Goal: Download file/media

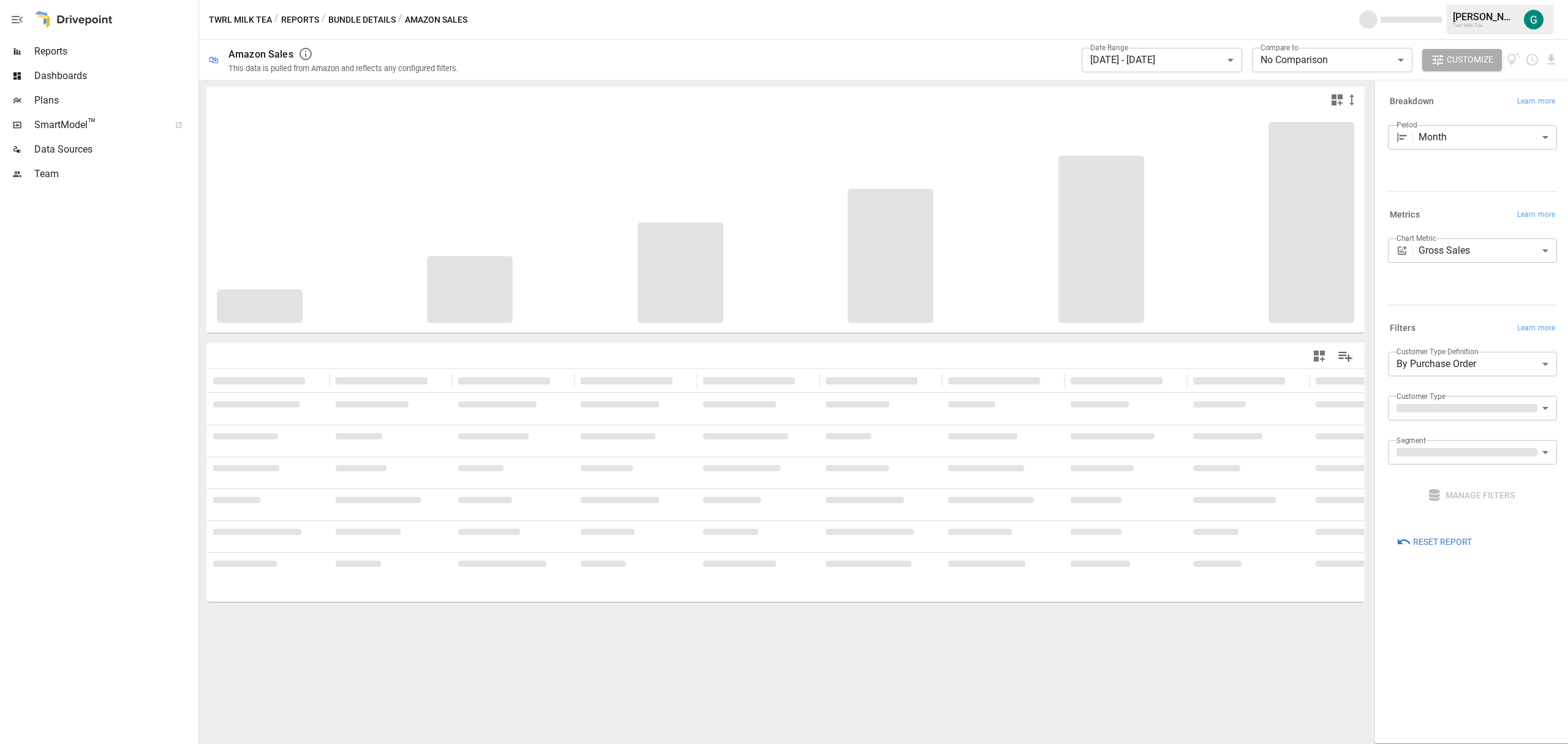
click at [64, 48] on span "Reports" at bounding box center [115, 52] width 161 height 15
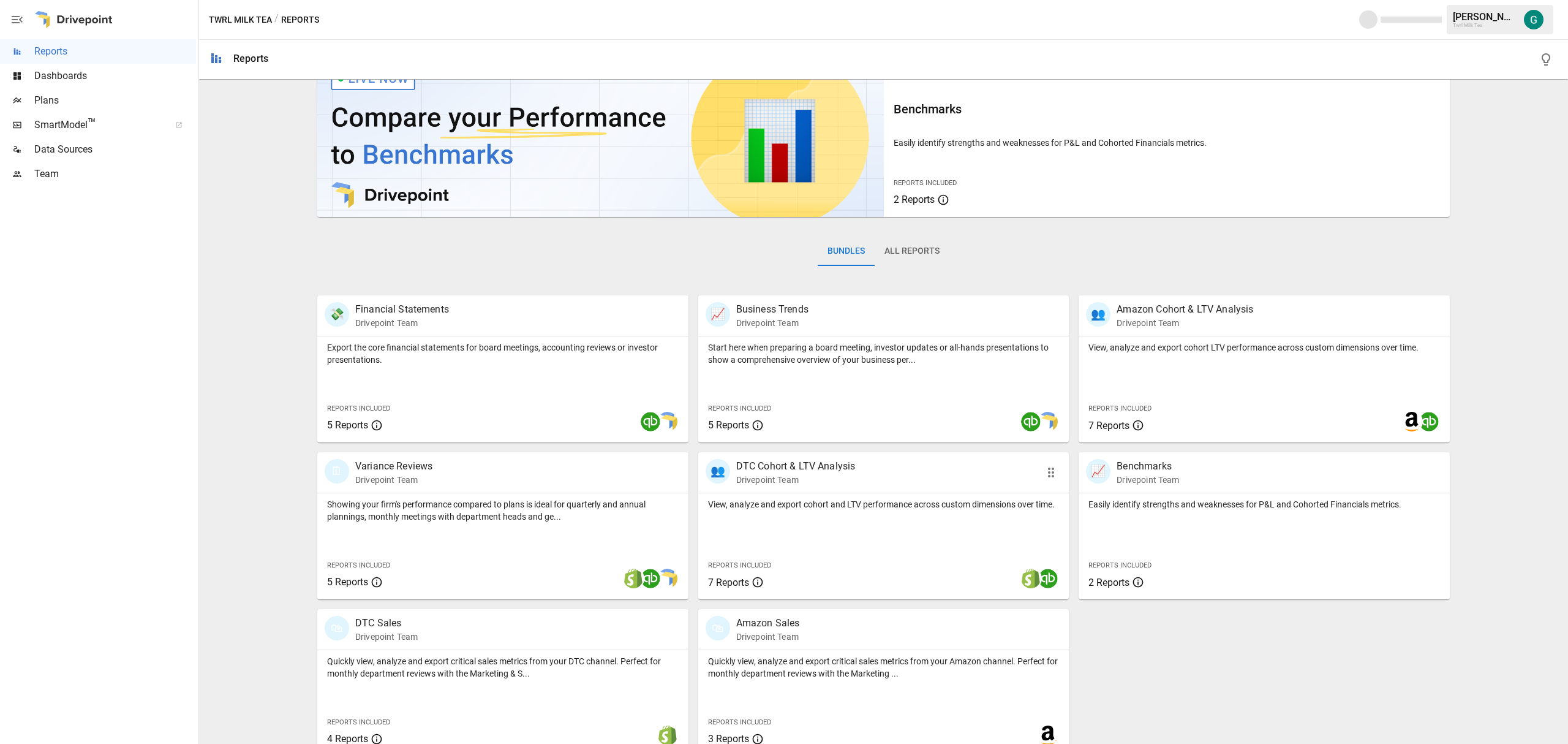
scroll to position [49, 0]
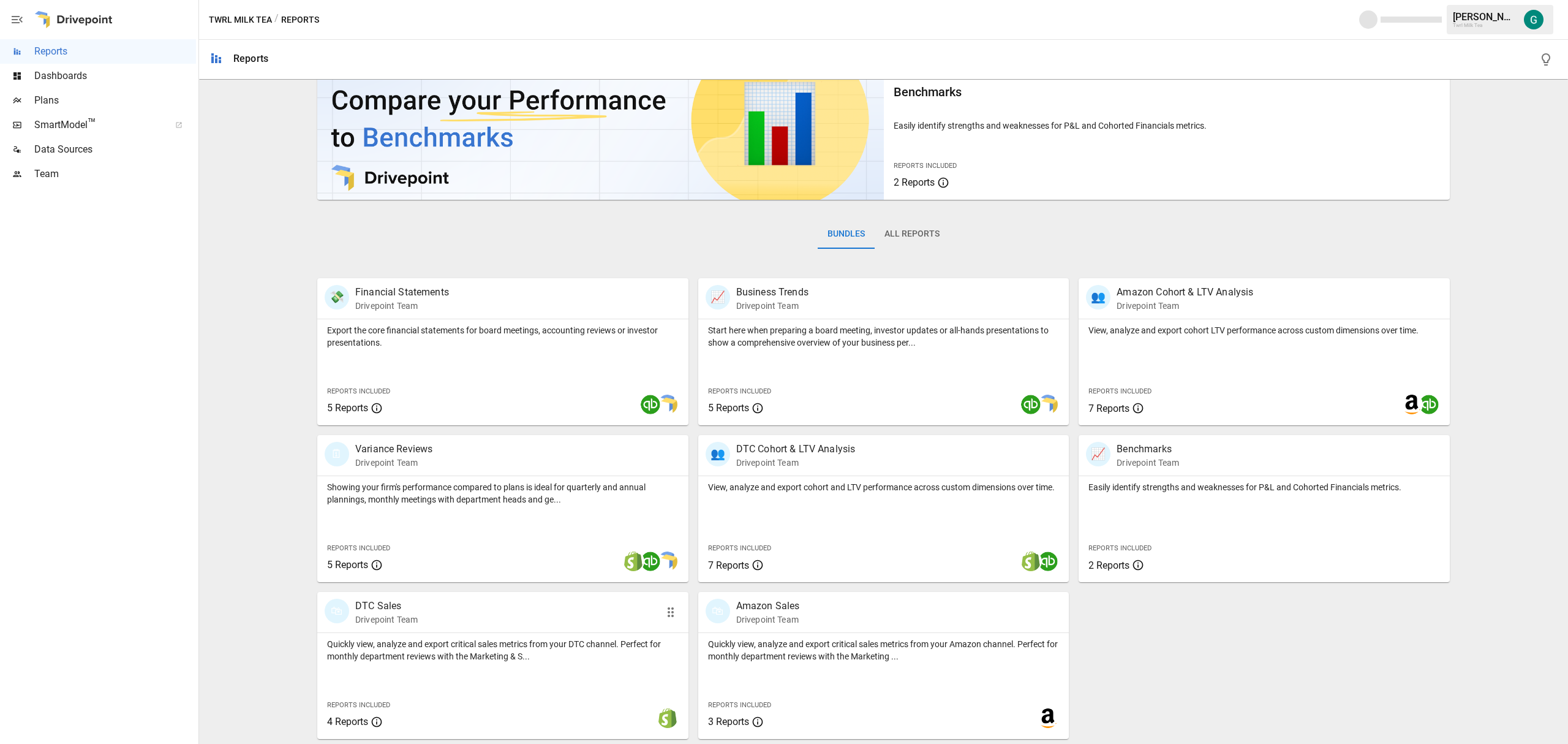
click at [395, 607] on p "DTC Sales" at bounding box center [387, 606] width 62 height 15
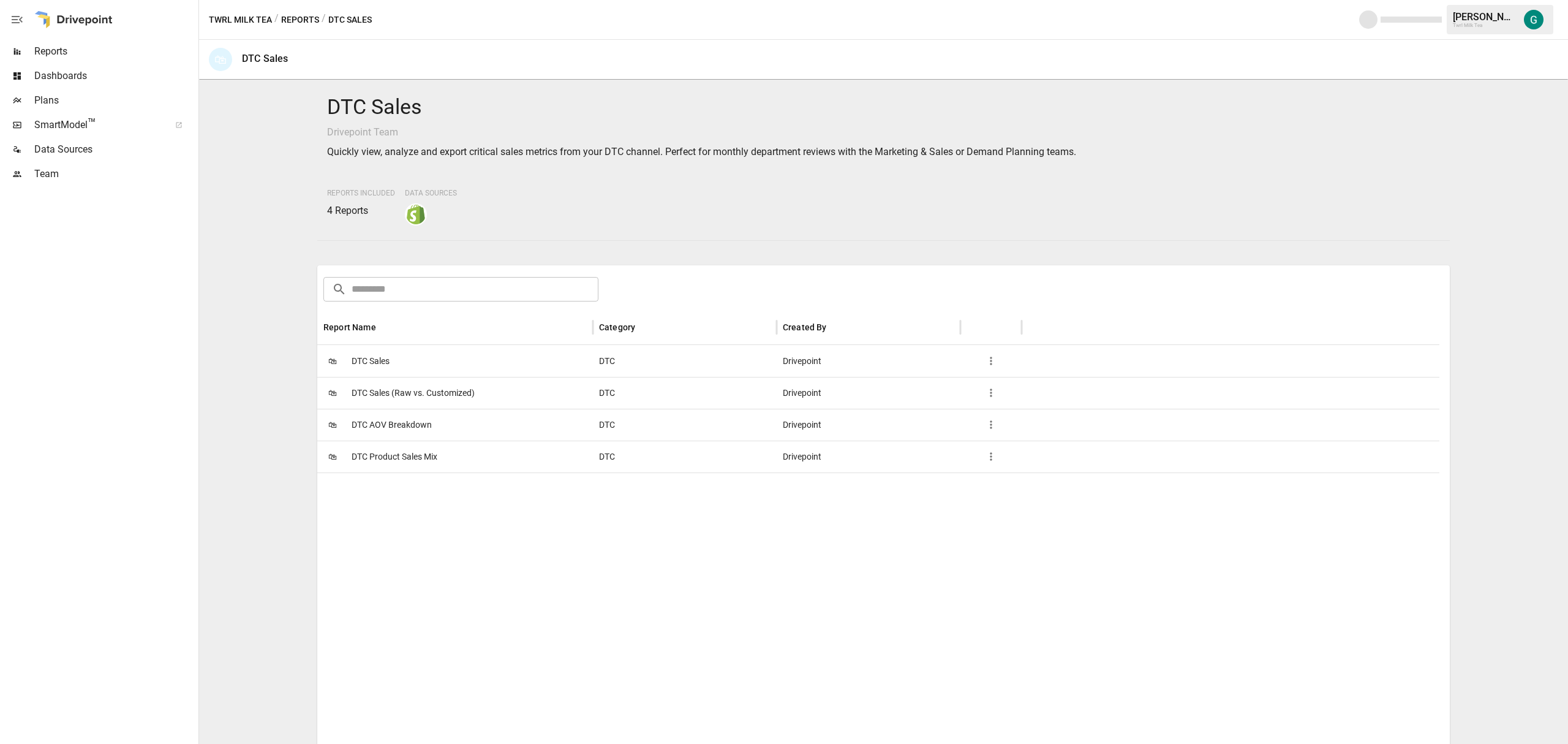
click at [405, 393] on span "DTC Sales (Raw vs. Customized)" at bounding box center [413, 393] width 123 height 31
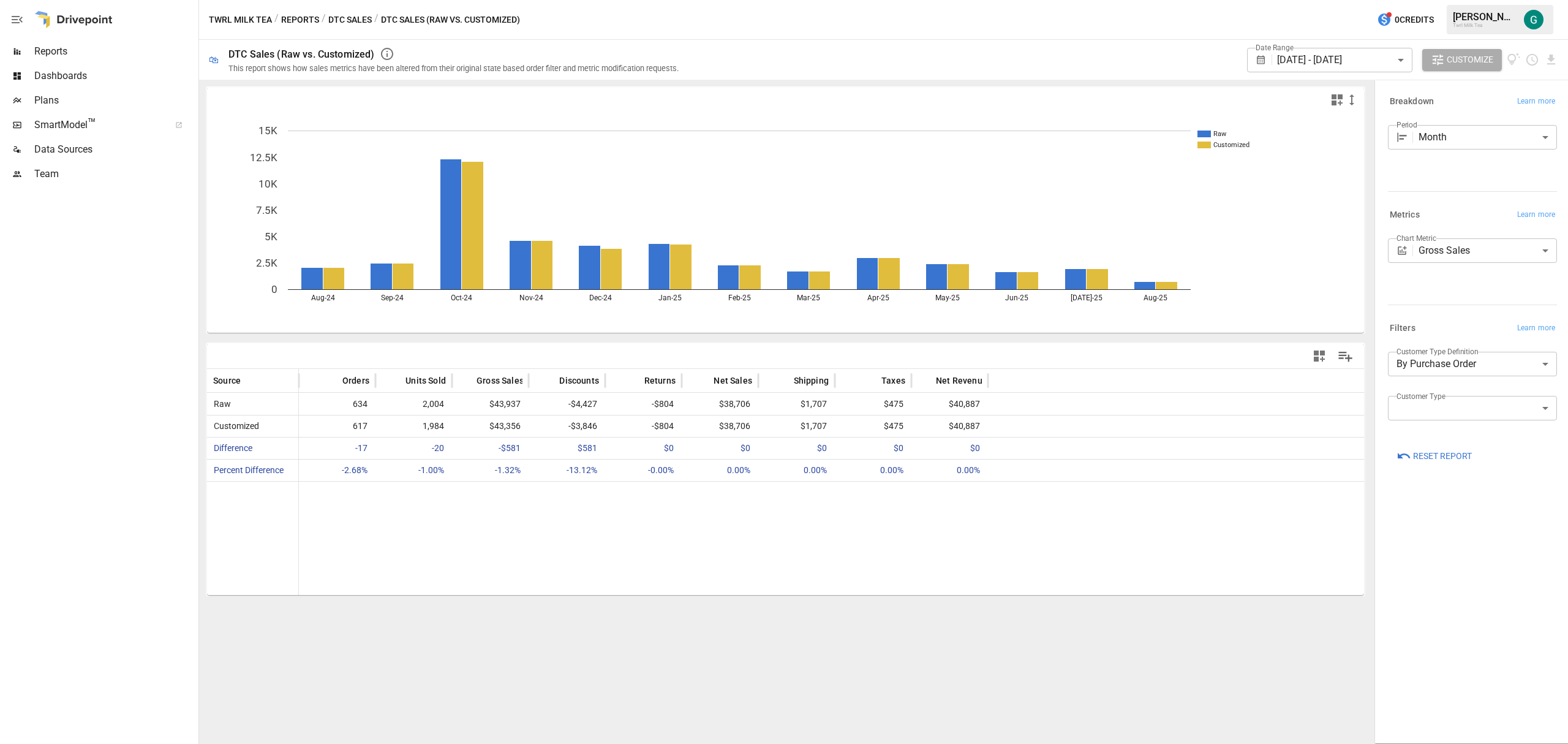
click at [405, 394] on span "2,004" at bounding box center [413, 404] width 64 height 21
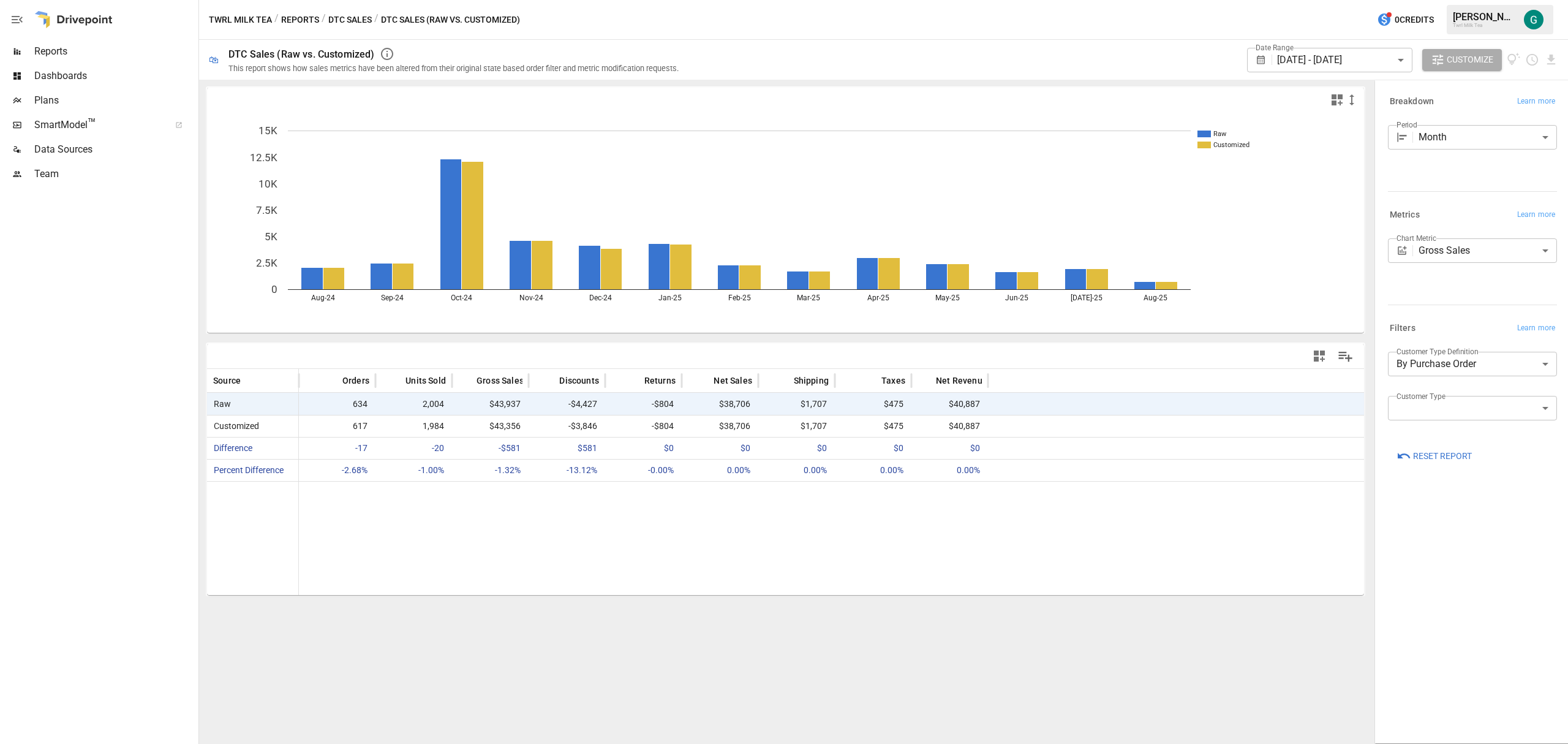
click at [386, 55] on icon "button" at bounding box center [387, 54] width 12 height 12
click at [243, 444] on span "Difference" at bounding box center [231, 448] width 44 height 10
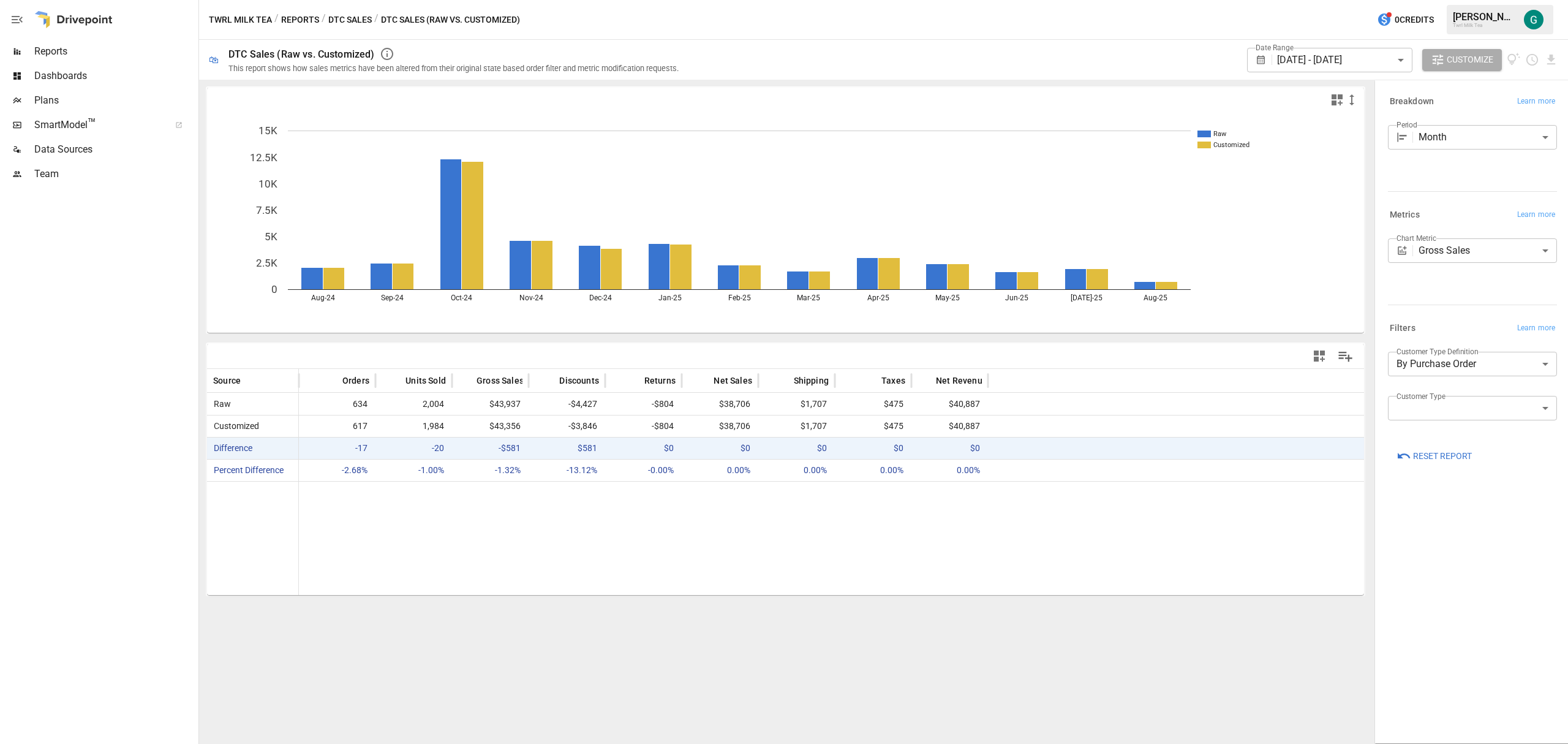
click at [52, 54] on span "Reports" at bounding box center [115, 52] width 161 height 15
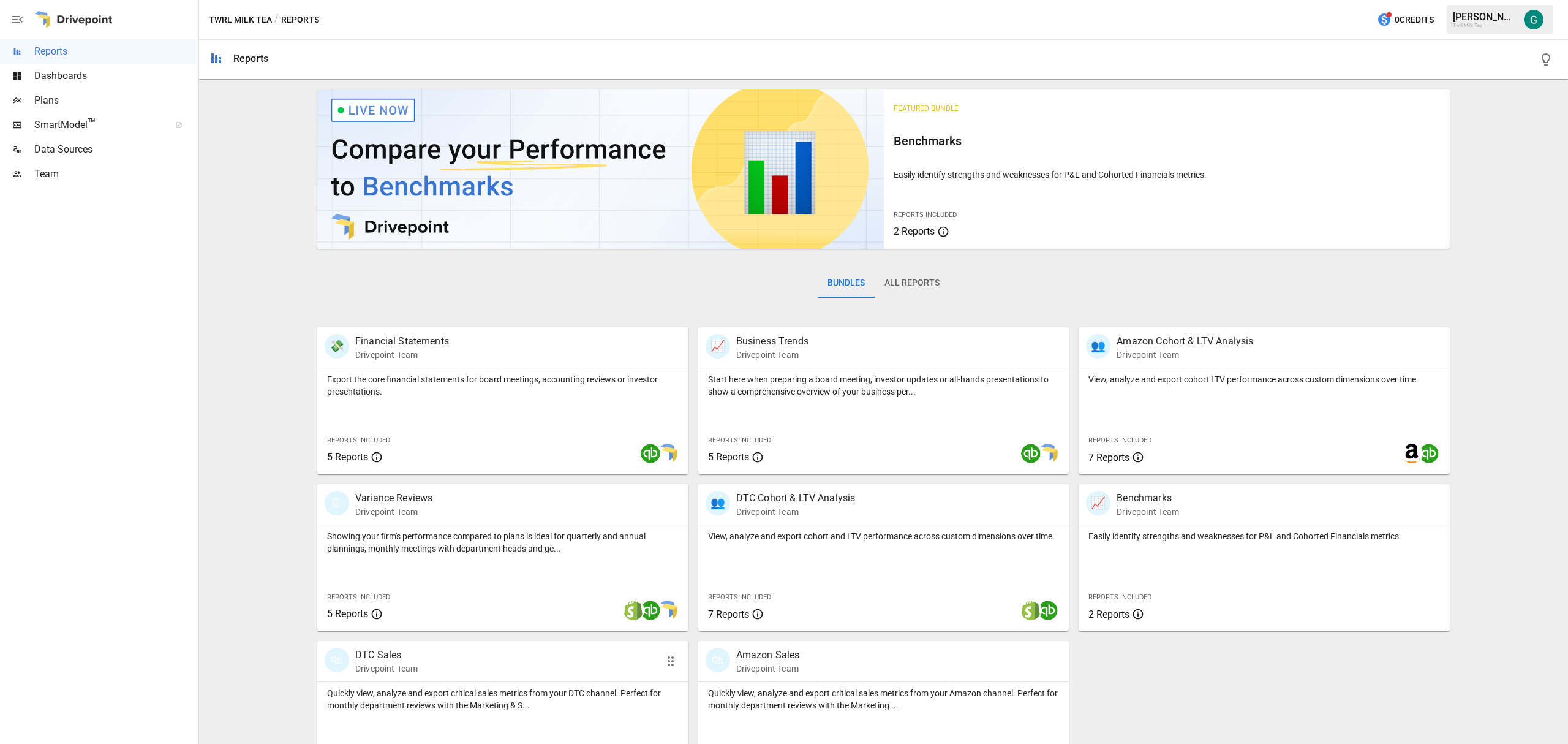
click at [387, 659] on p "DTC Sales" at bounding box center [387, 655] width 62 height 15
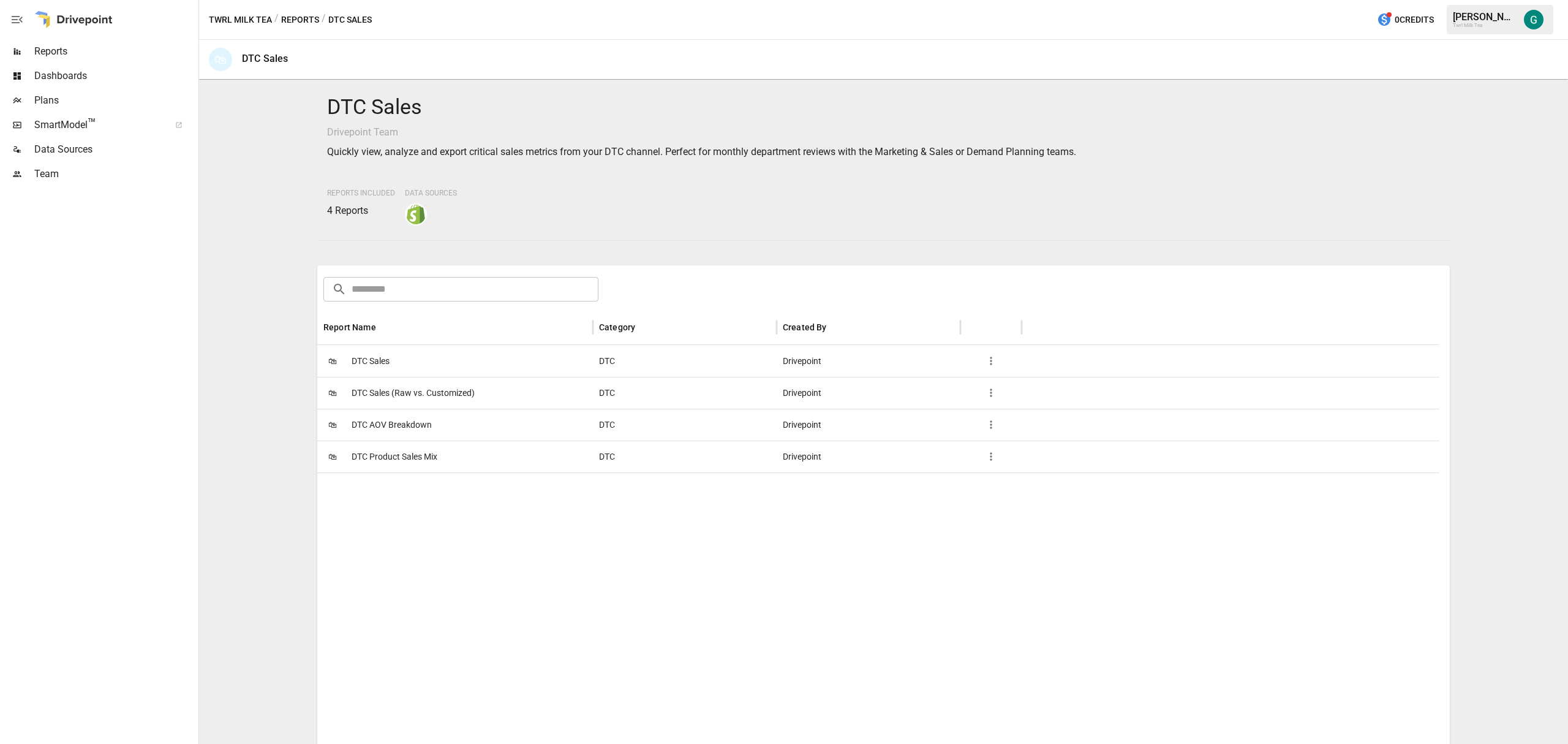
click at [367, 425] on span "DTC AOV Breakdown" at bounding box center [392, 425] width 80 height 31
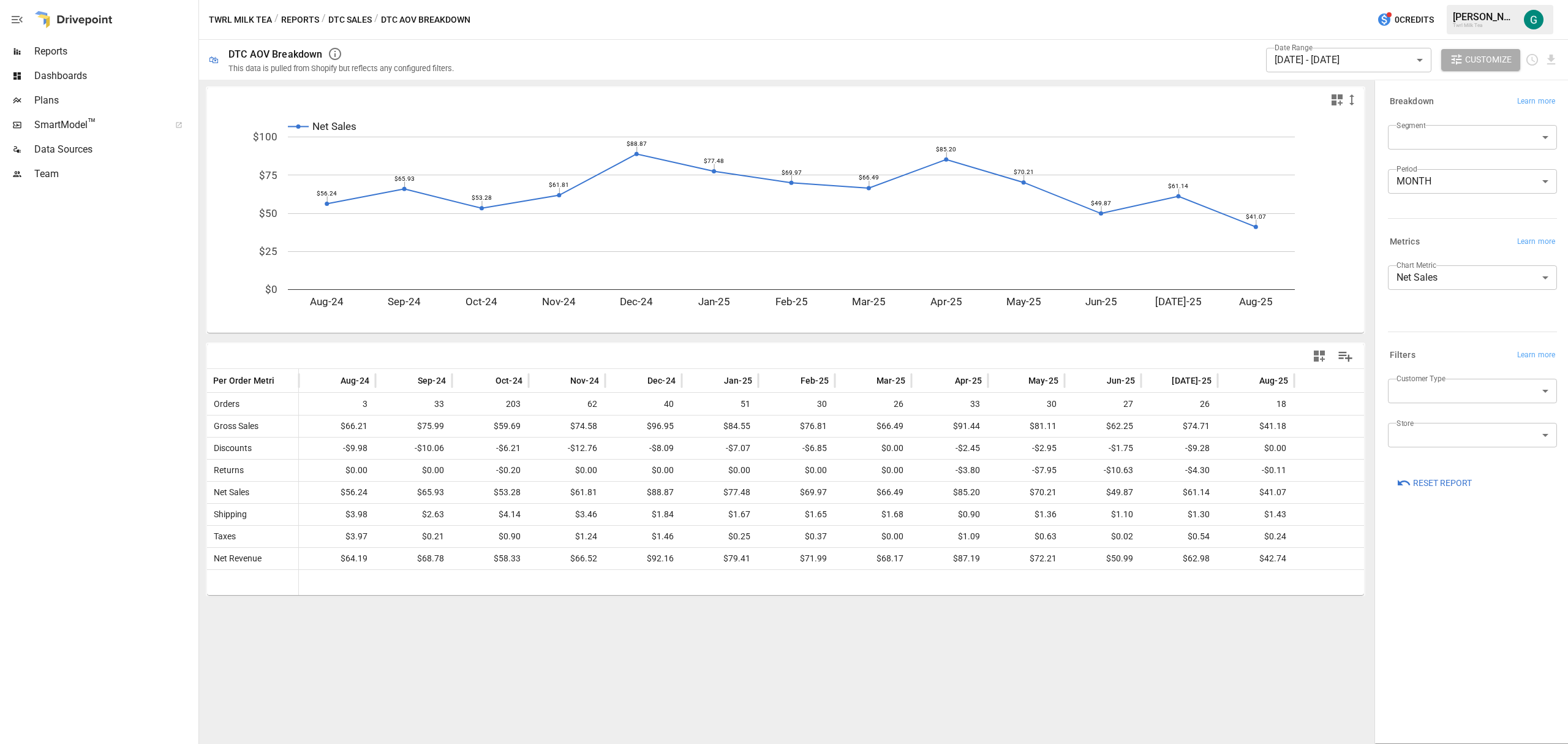
click at [52, 55] on span "Reports" at bounding box center [115, 52] width 161 height 15
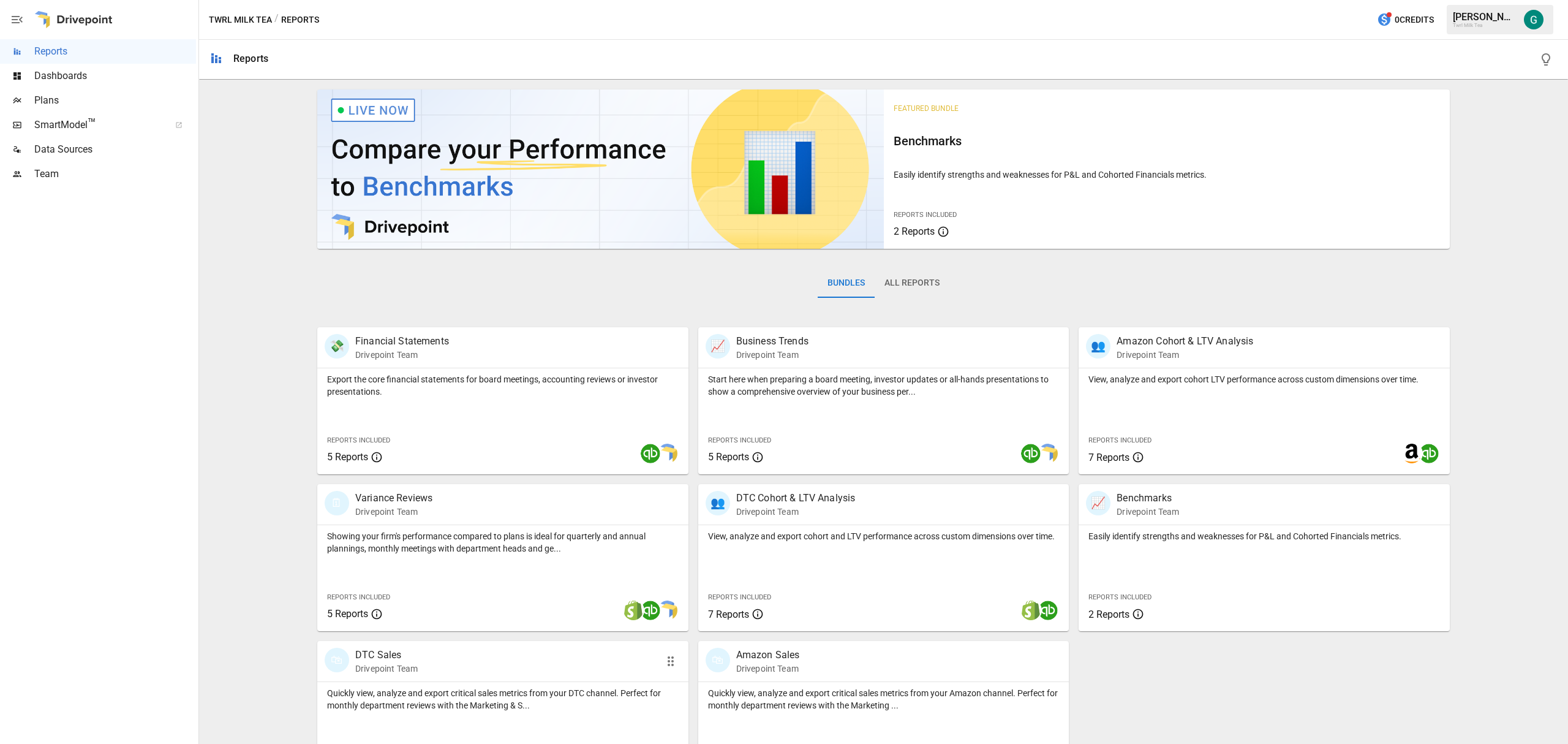
click at [412, 659] on p "DTC Sales" at bounding box center [387, 655] width 62 height 15
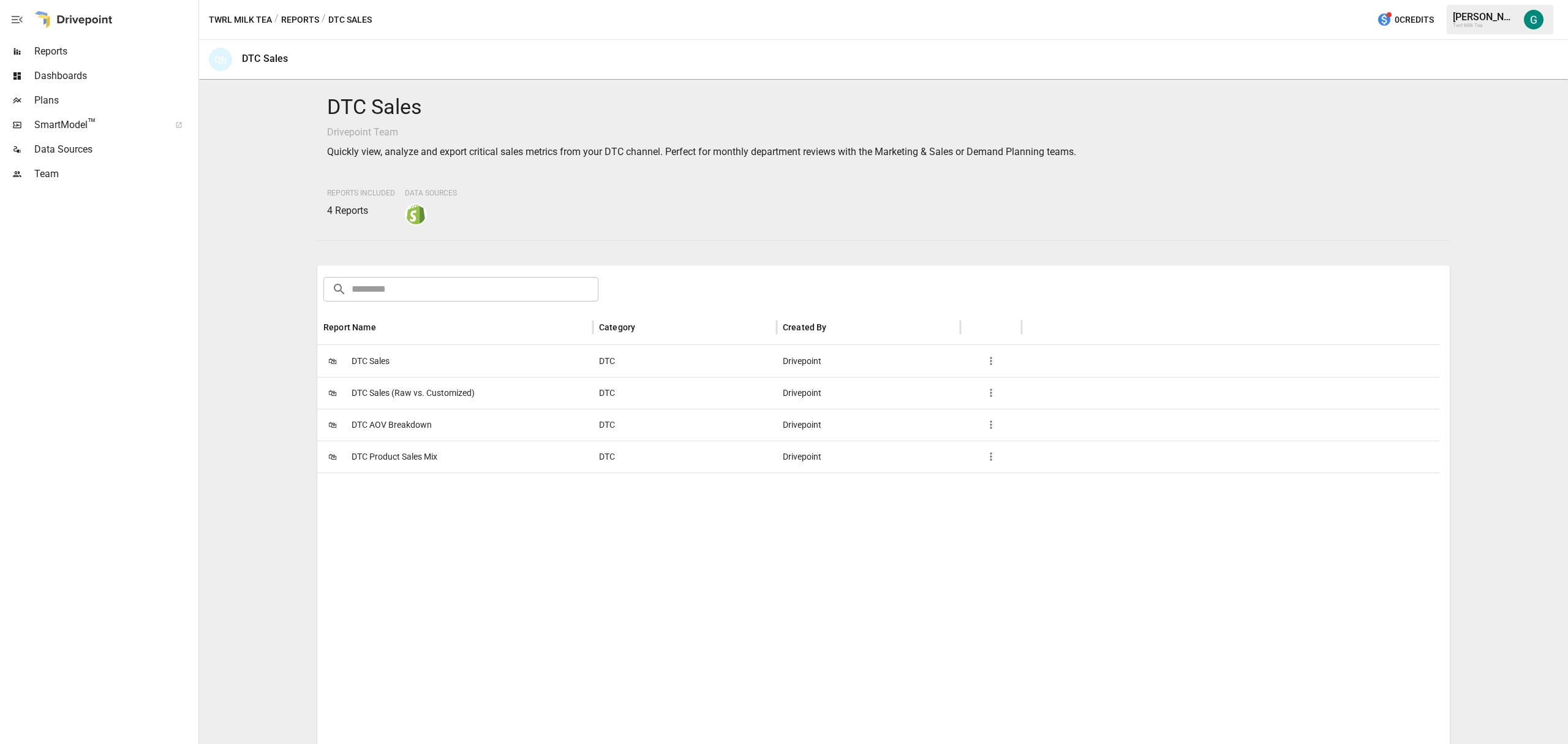
click at [391, 455] on span "DTC Product Sales Mix" at bounding box center [395, 457] width 86 height 31
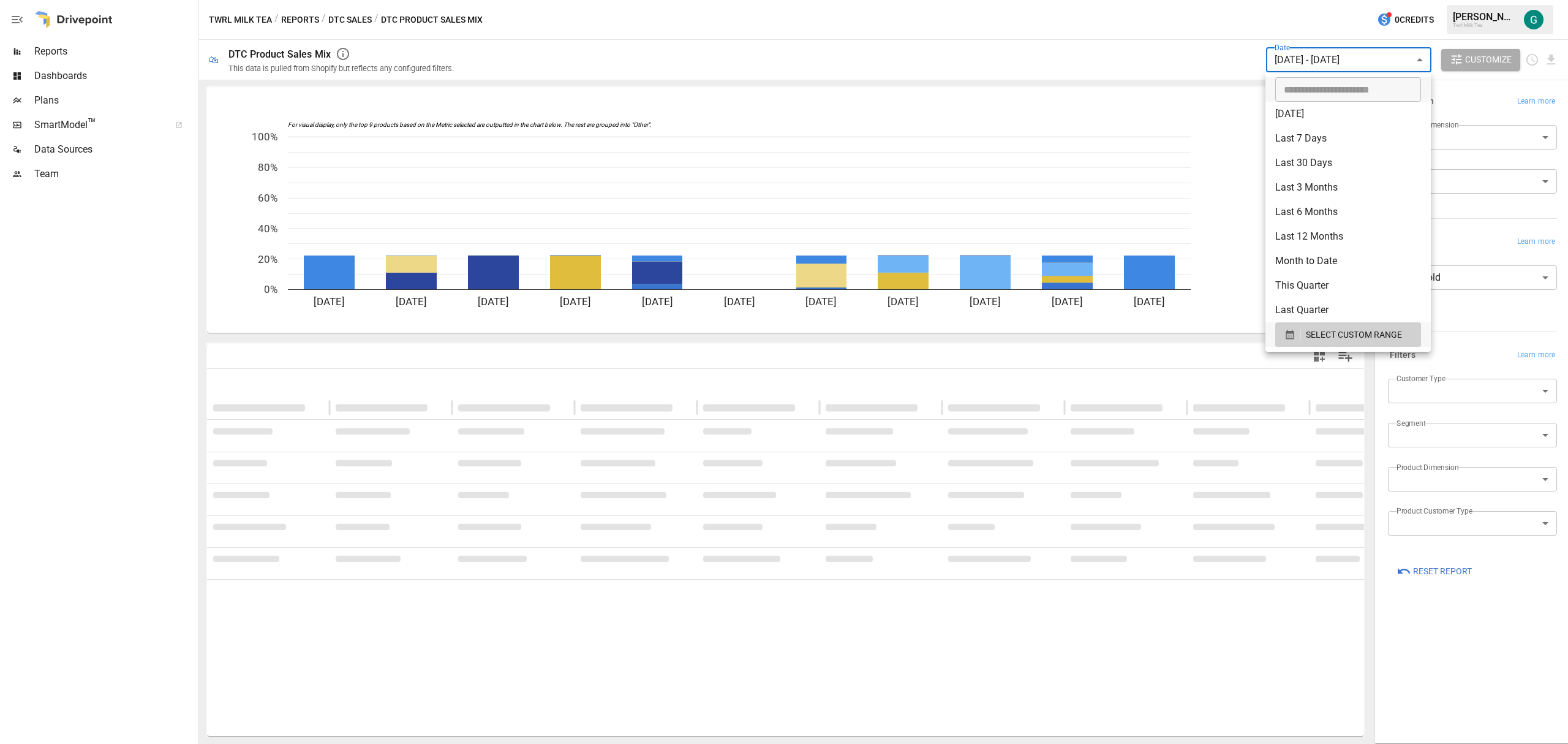
click at [1420, 0] on body "**********" at bounding box center [784, 0] width 1568 height 0
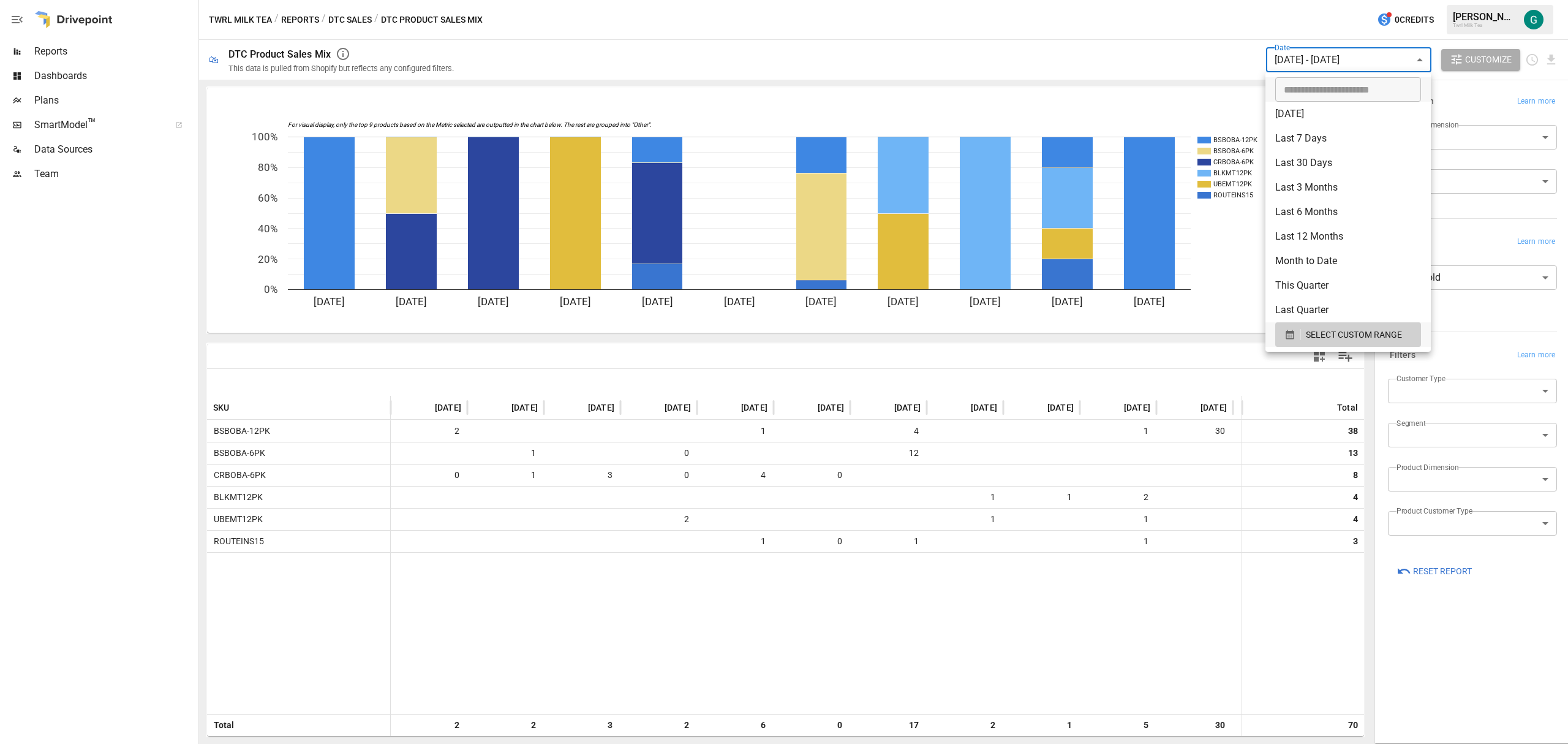
click at [1311, 169] on li "Last 30 Days" at bounding box center [1348, 163] width 165 height 24
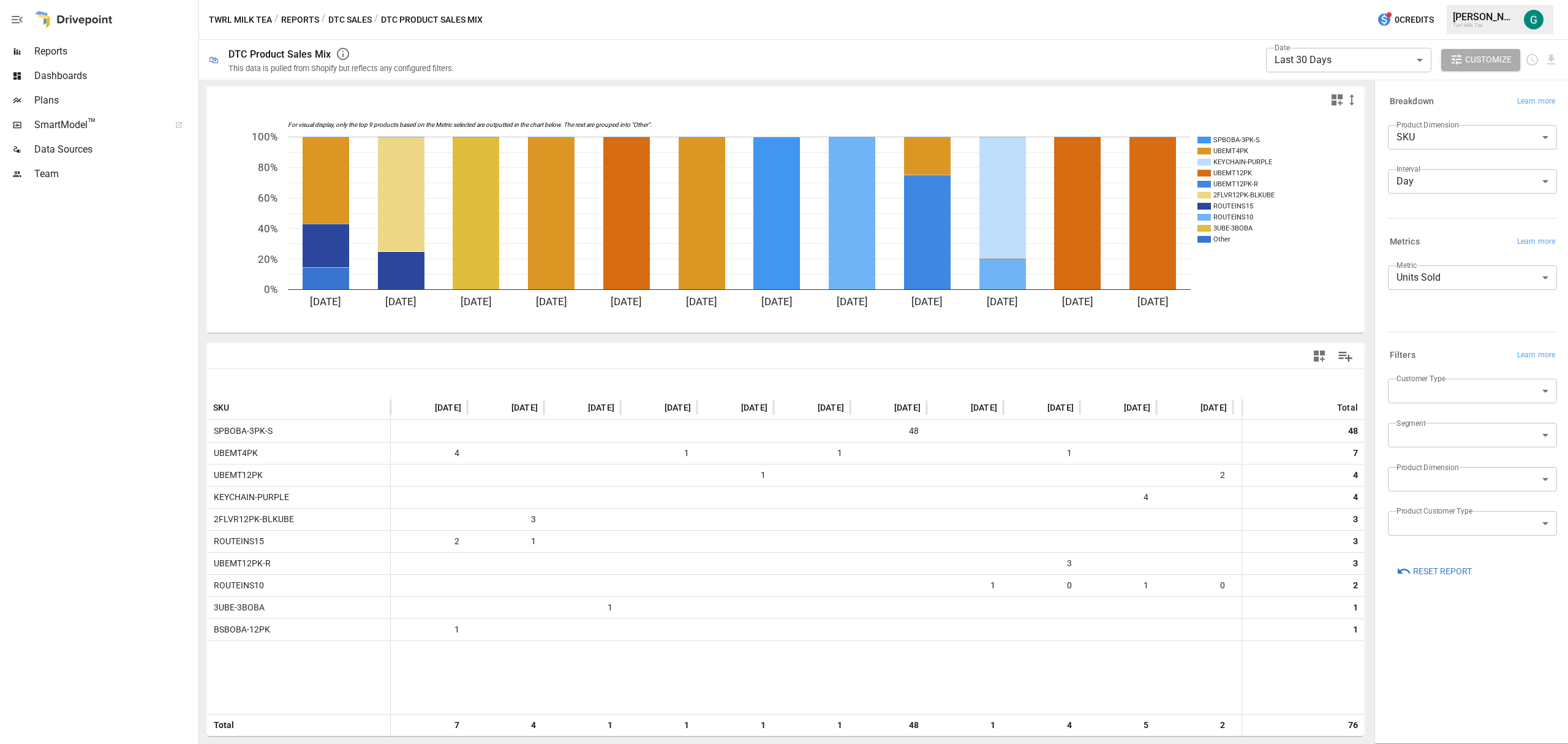
drag, startPoint x: 942, startPoint y: 739, endPoint x: 984, endPoint y: 738, distance: 42.0
click at [984, 738] on div "For visual display, only the top 9 products based on the Metric selected are ou…" at bounding box center [785, 412] width 1173 height 664
click at [1412, 0] on body "**********" at bounding box center [784, 0] width 1568 height 0
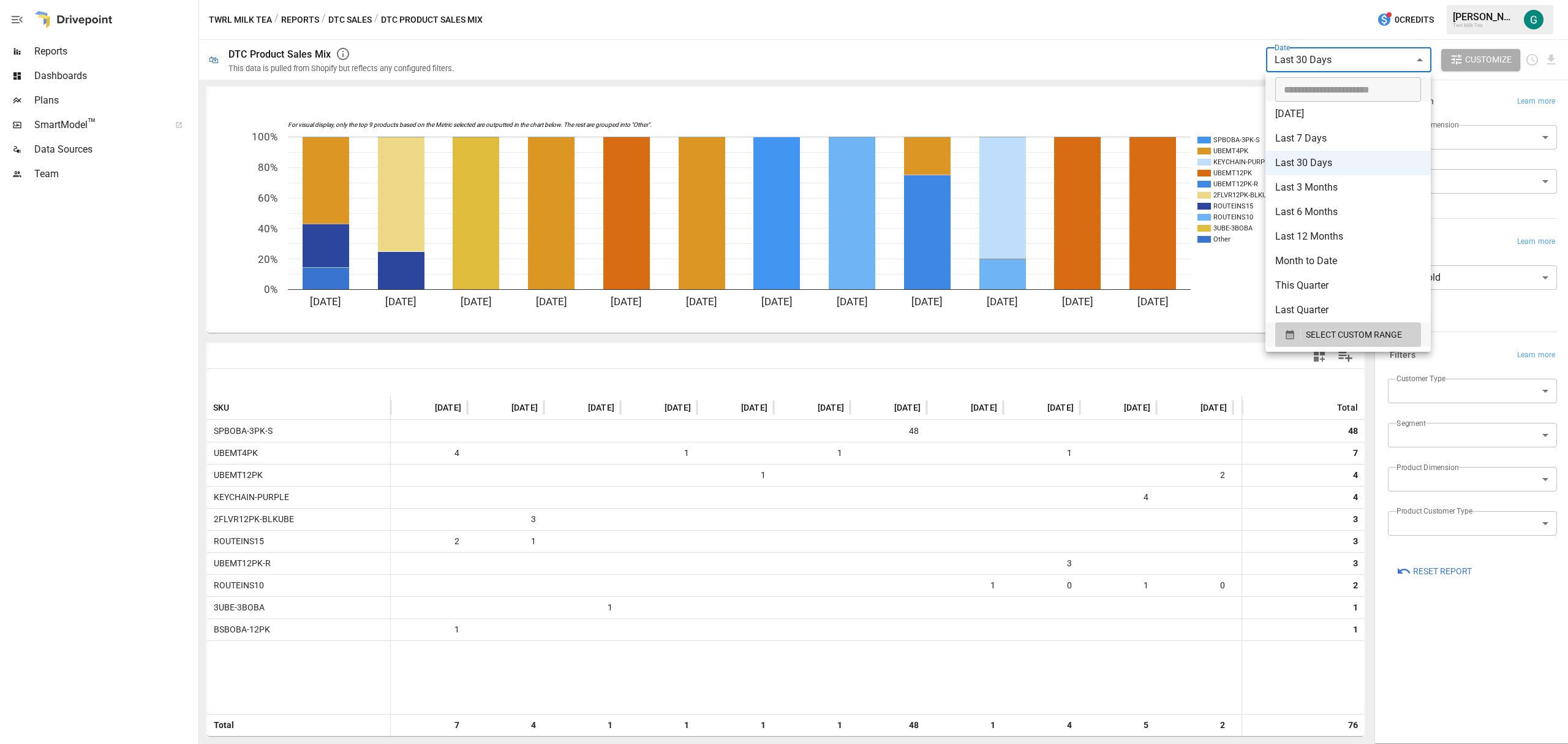
click at [1345, 192] on li "Last 3 Months" at bounding box center [1348, 187] width 165 height 24
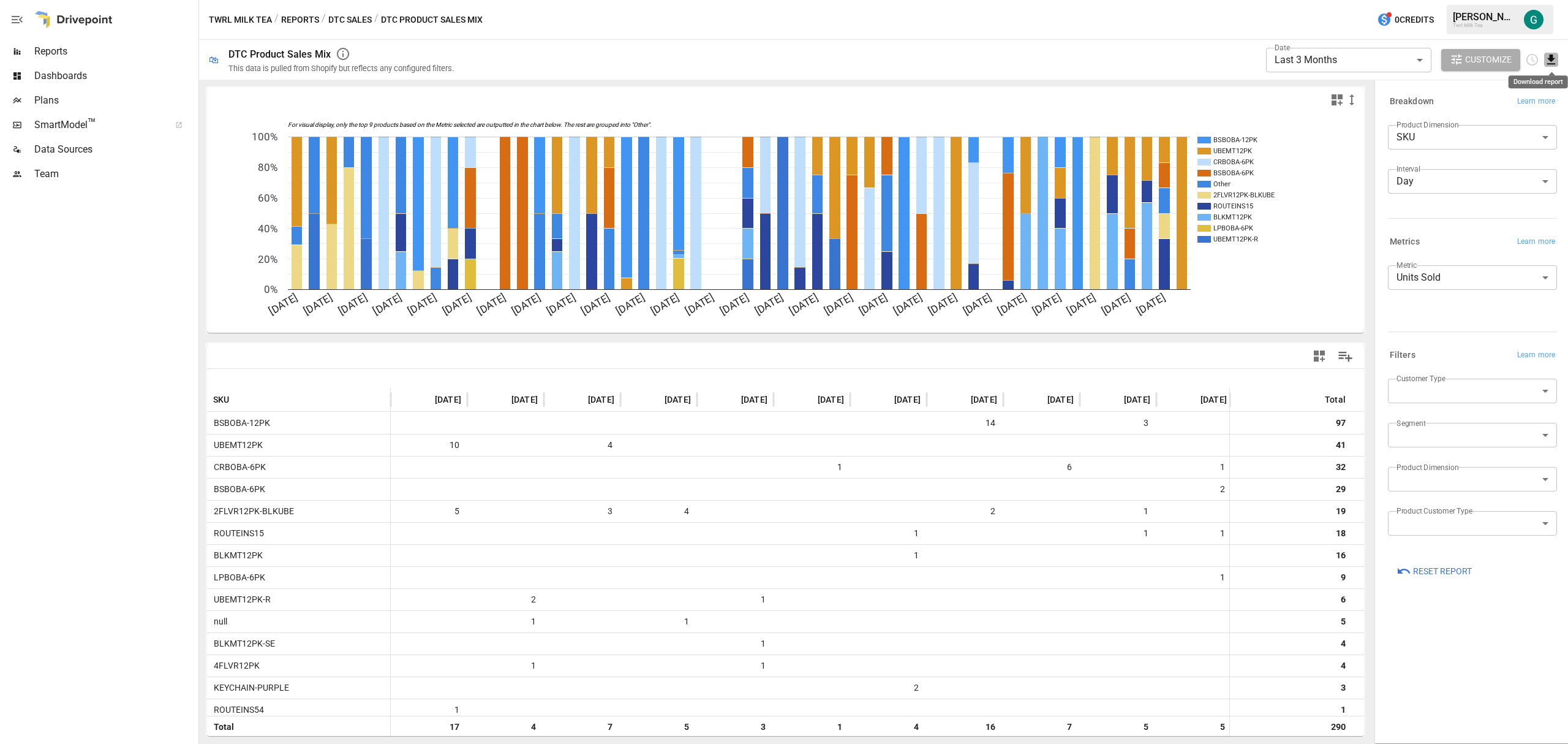
click at [1551, 60] on icon "Download report" at bounding box center [1551, 59] width 8 height 10
click at [1519, 110] on li "Download as CSV" at bounding box center [1510, 108] width 97 height 24
click at [1279, 0] on body "**********" at bounding box center [784, 0] width 1568 height 0
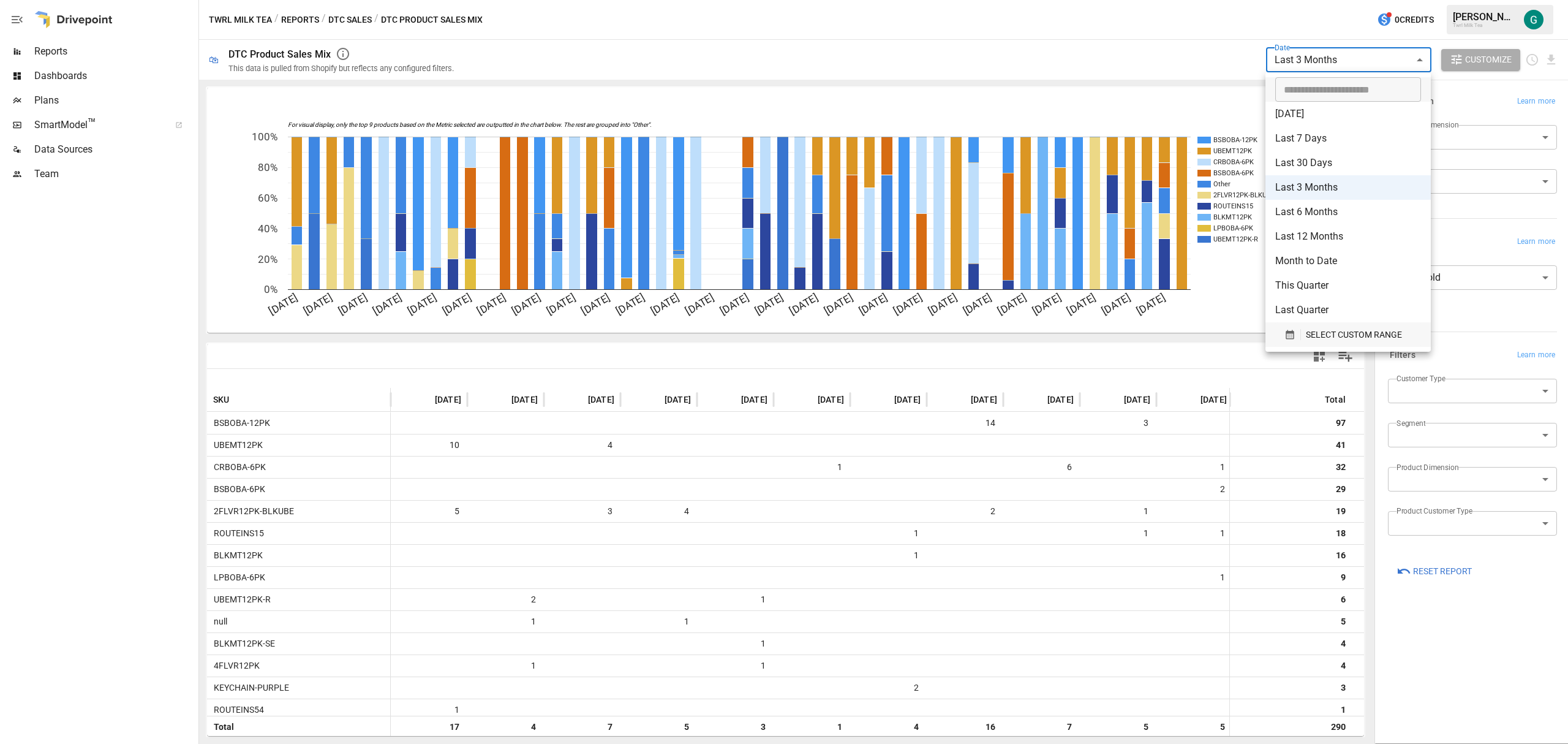
click at [1304, 334] on div "SELECT CUSTOM RANGE" at bounding box center [1348, 335] width 127 height 16
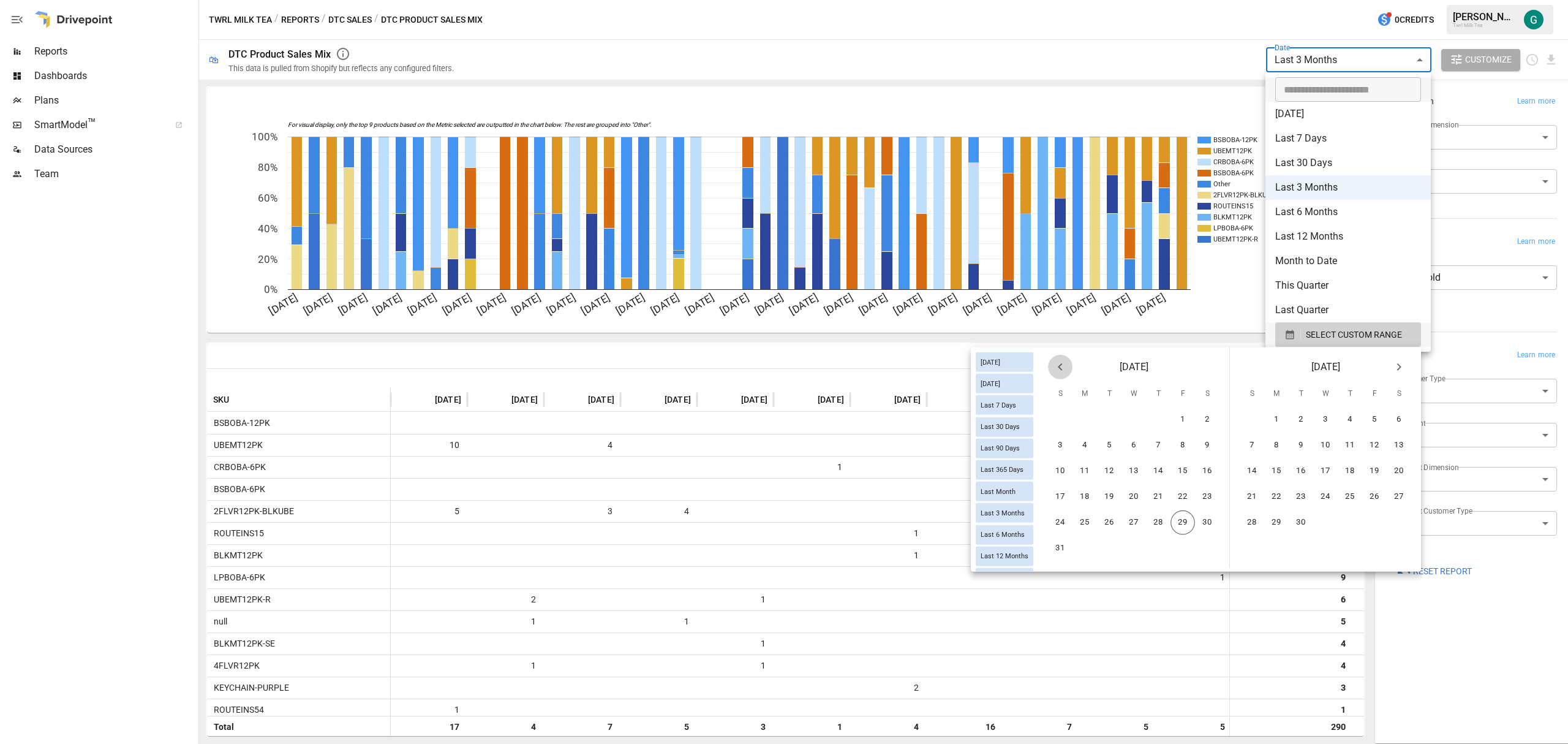
click at [1061, 370] on icon "Previous month" at bounding box center [1061, 367] width 15 height 15
click at [1059, 370] on icon "Previous month" at bounding box center [1061, 367] width 15 height 15
click at [1059, 418] on button "1" at bounding box center [1060, 419] width 24 height 24
click at [1400, 364] on icon "Next month" at bounding box center [1399, 367] width 15 height 15
click at [1370, 518] on button "29" at bounding box center [1374, 522] width 24 height 24
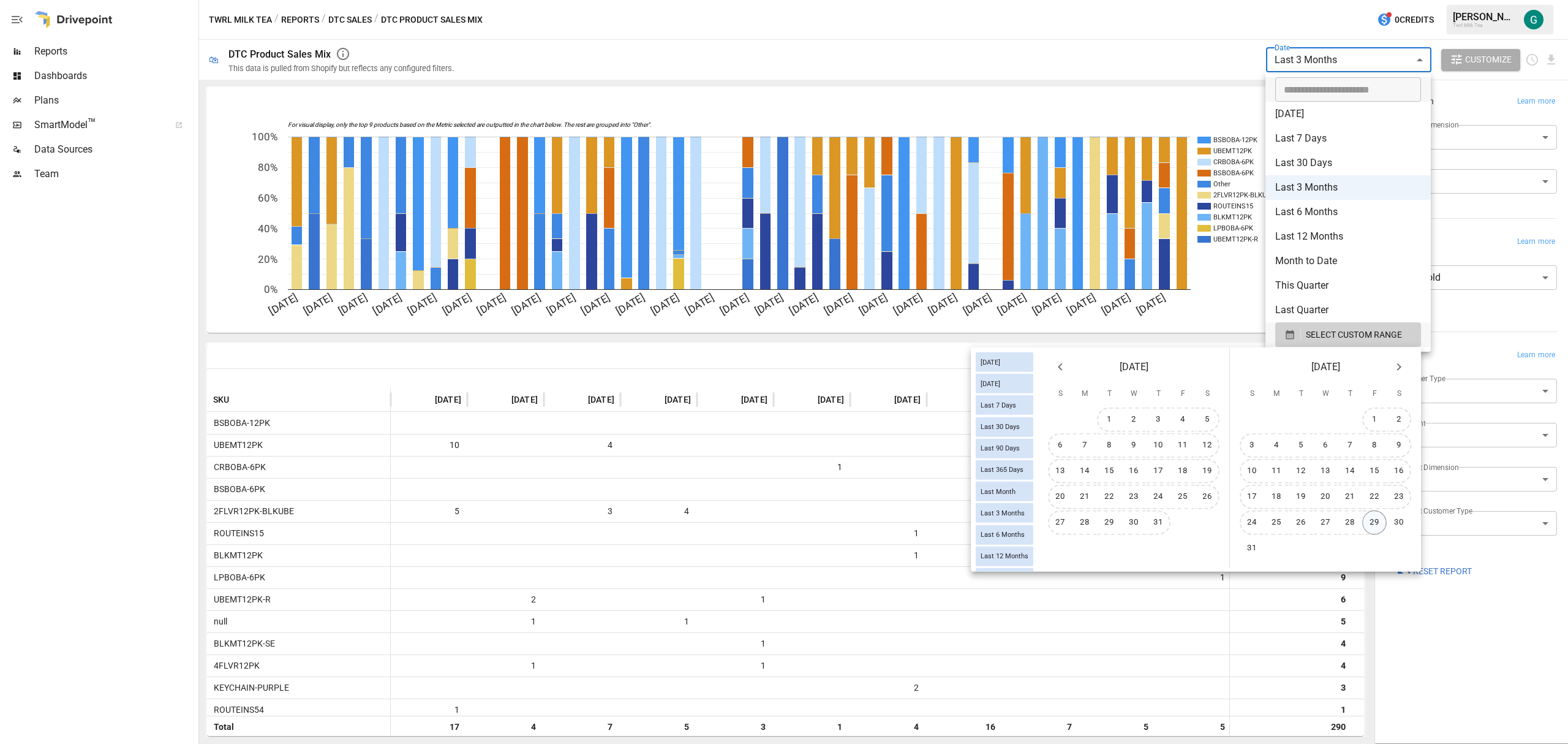
type input "******"
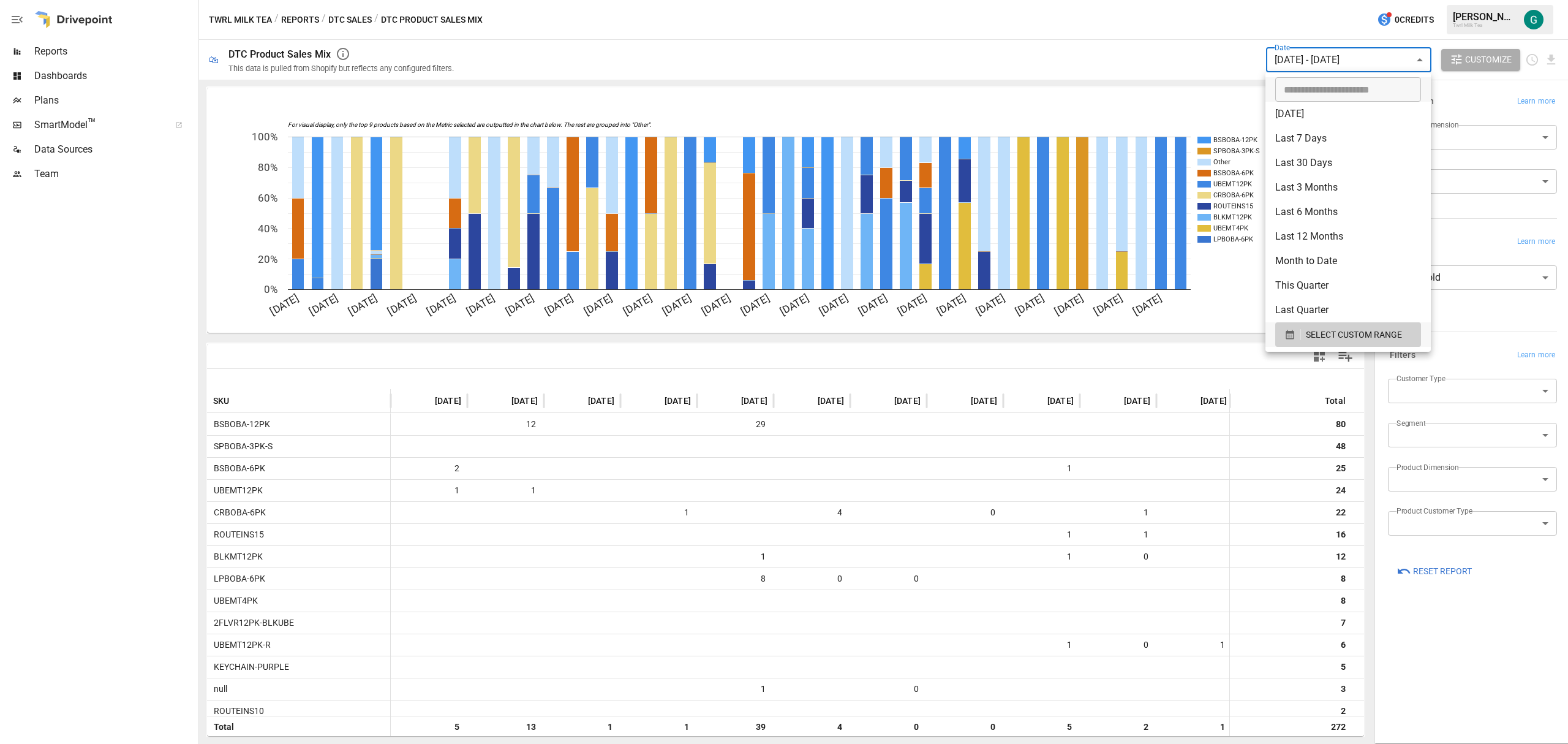
click at [1546, 62] on div at bounding box center [784, 372] width 1568 height 744
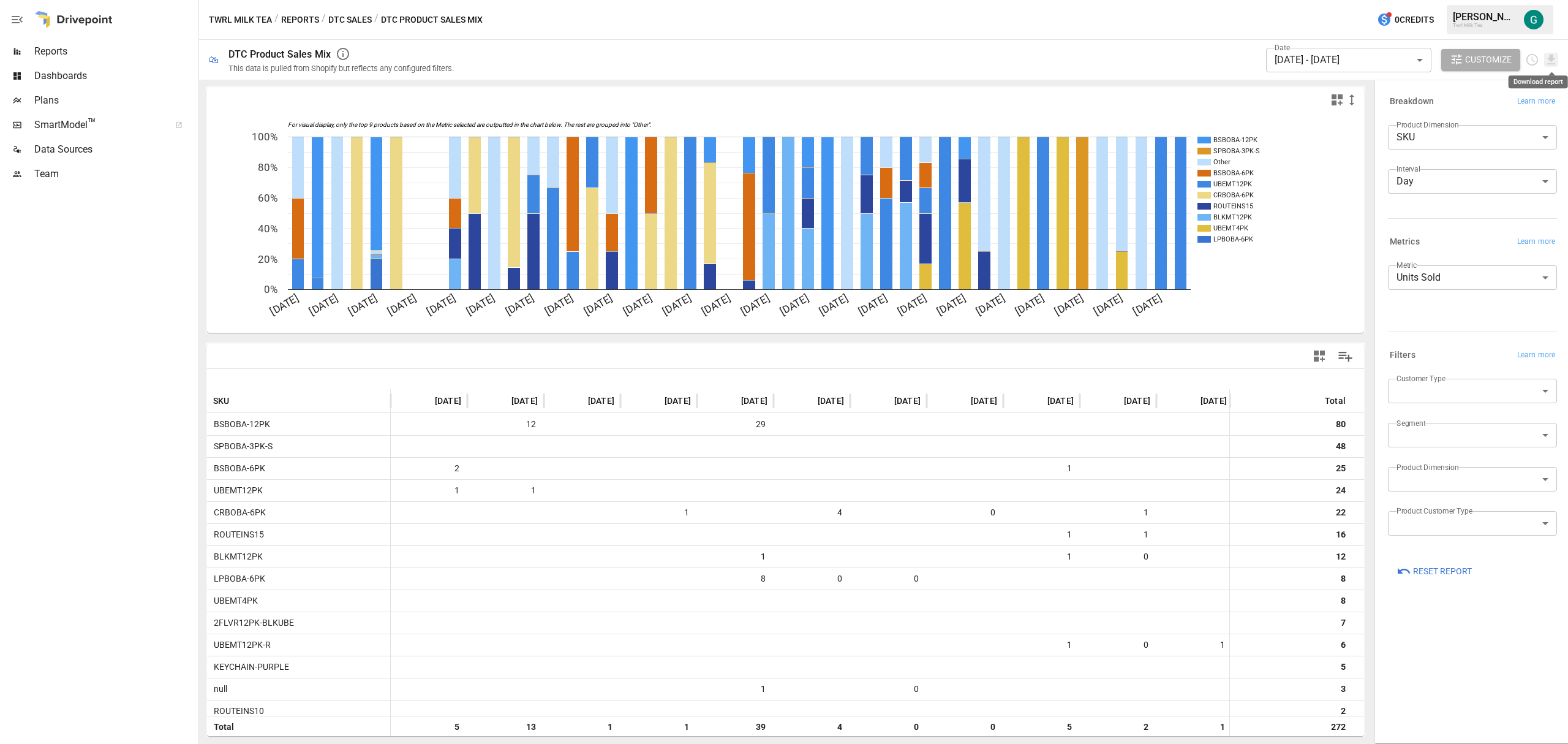
click at [1549, 59] on icon "Download report" at bounding box center [1551, 59] width 8 height 10
click at [1532, 111] on li "Download as CSV" at bounding box center [1510, 108] width 97 height 24
